Goal: Task Accomplishment & Management: Complete application form

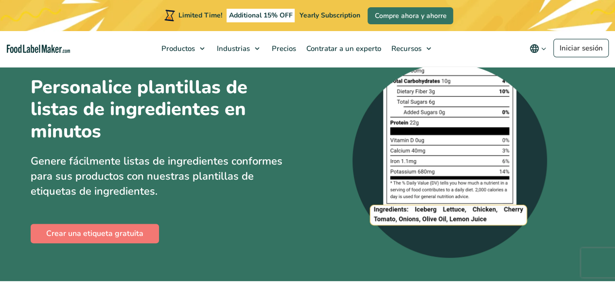
scroll to position [26, 0]
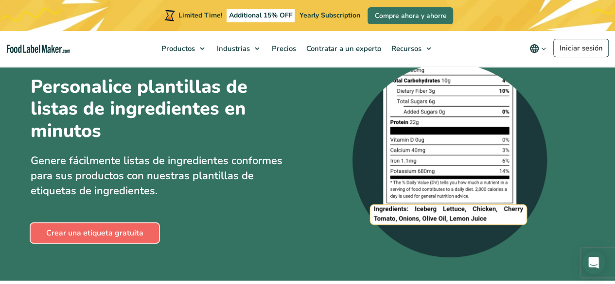
click at [145, 237] on link "Crear una etiqueta gratuita" at bounding box center [95, 233] width 128 height 19
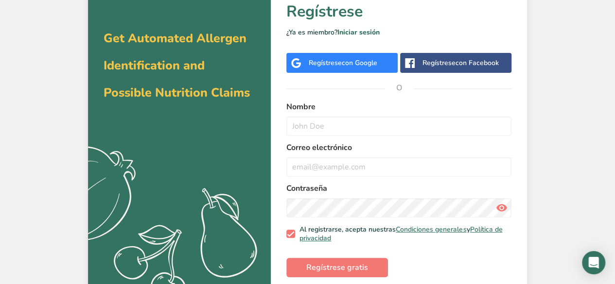
scroll to position [44, 0]
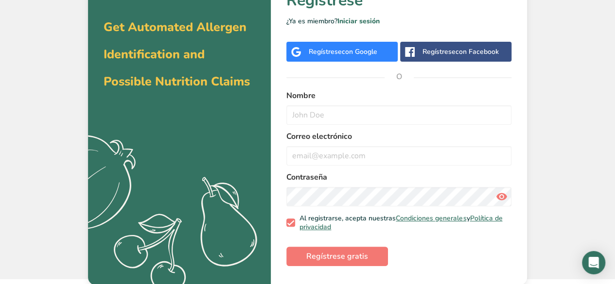
click at [379, 50] on div "Regístrese con Google" at bounding box center [341, 52] width 111 height 20
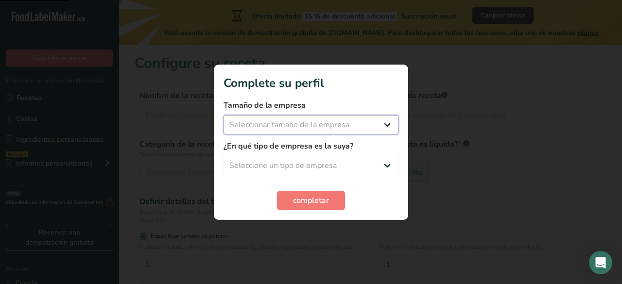
click at [363, 125] on select "Seleccionar tamaño de la empresa Menos de 10 empleados De 10 a 50 empleados De …" at bounding box center [311, 124] width 175 height 19
select select "1"
click at [224, 115] on select "Seleccionar tamaño de la empresa Menos de 10 empleados De 10 a 50 empleados De …" at bounding box center [311, 124] width 175 height 19
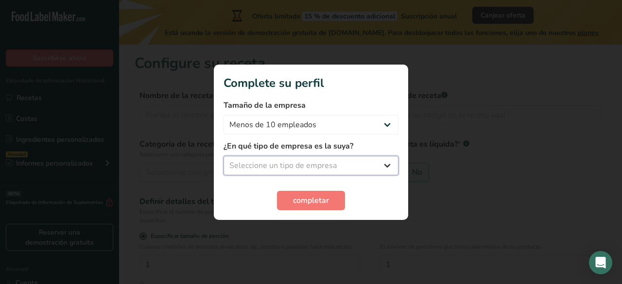
click at [338, 170] on select "Seleccione un tipo de empresa Fabricante de alimentos envasados Restaurante y c…" at bounding box center [311, 165] width 175 height 19
select select "4"
click at [224, 156] on select "Seleccione un tipo de empresa Fabricante de alimentos envasados Restaurante y c…" at bounding box center [311, 165] width 175 height 19
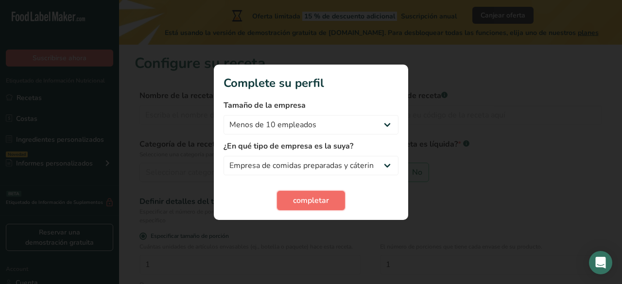
click at [313, 194] on button "completar" at bounding box center [311, 200] width 68 height 19
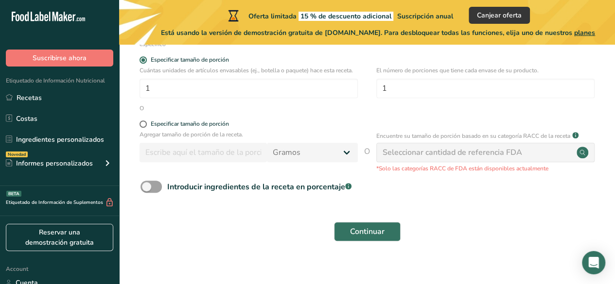
scroll to position [186, 0]
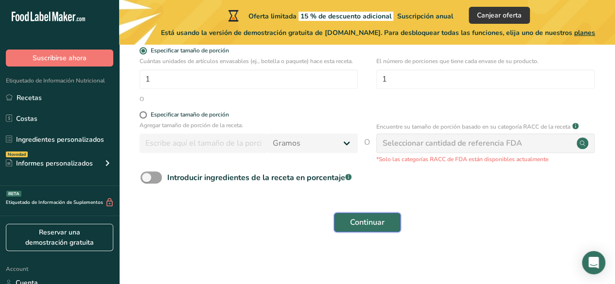
click at [366, 224] on span "Continuar" at bounding box center [367, 223] width 35 height 12
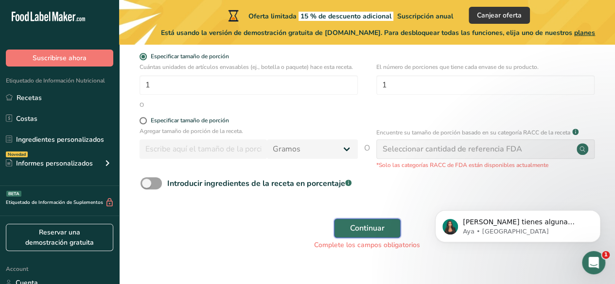
scroll to position [0, 0]
